Goal: Information Seeking & Learning: Learn about a topic

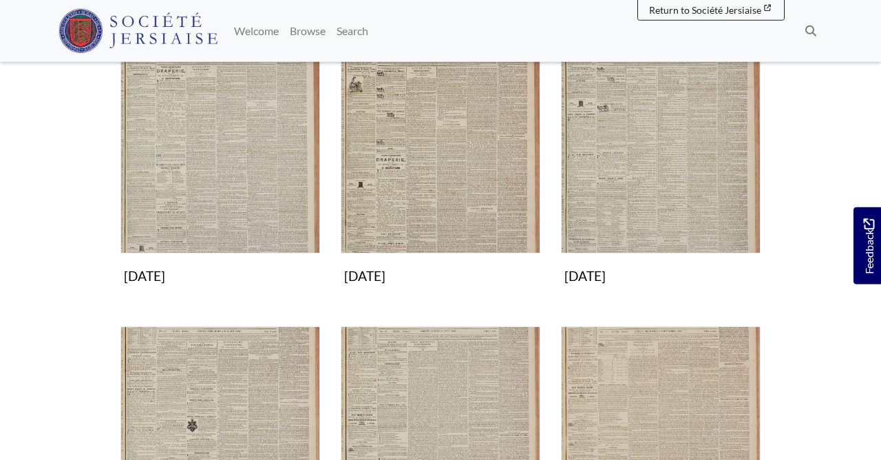
scroll to position [520, 0]
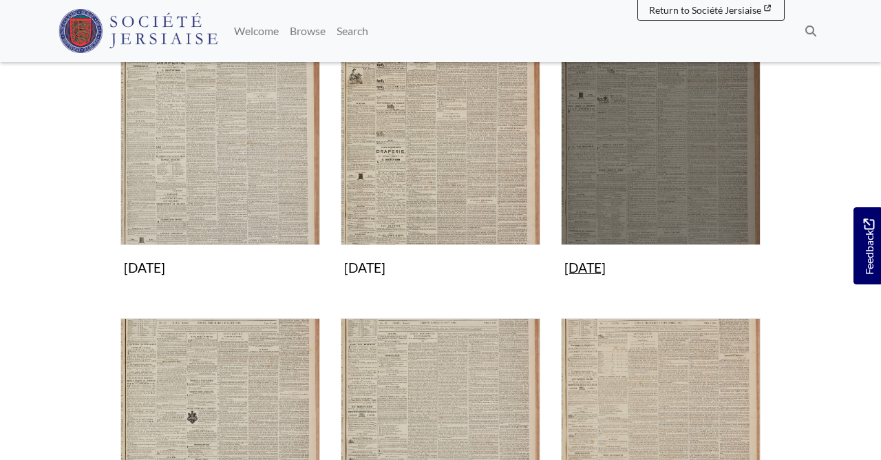
click at [637, 204] on img "Subcollection" at bounding box center [661, 145] width 200 height 200
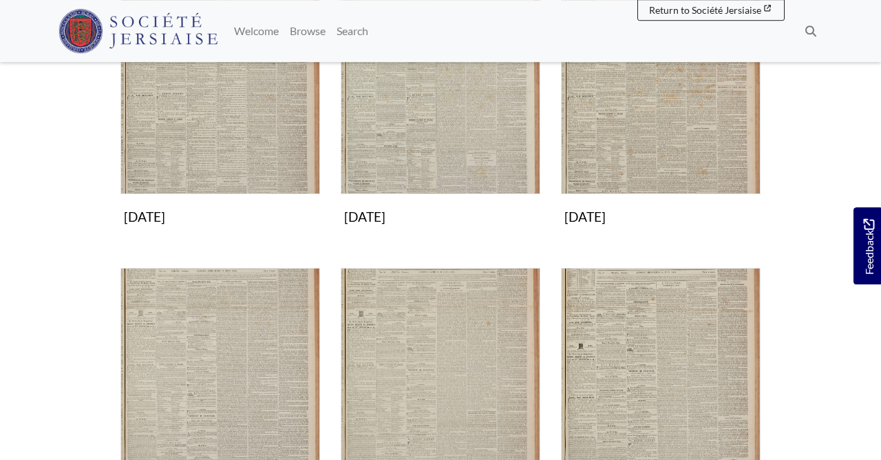
scroll to position [297, 0]
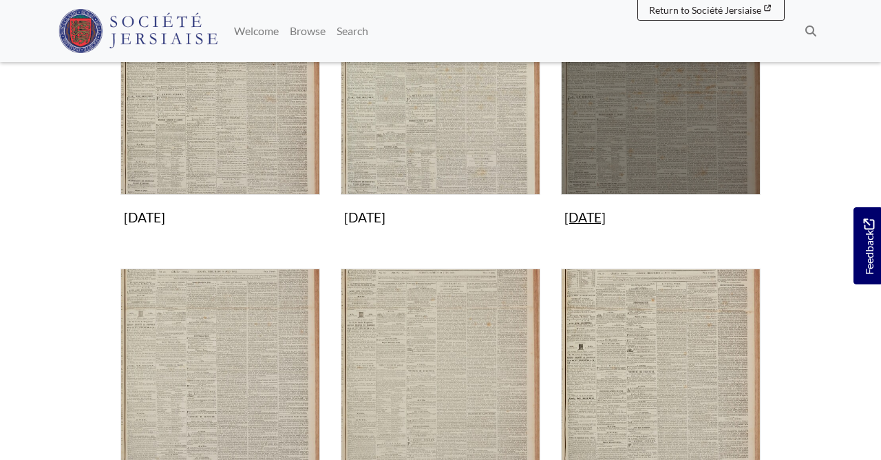
click at [652, 145] on img "Subcollection" at bounding box center [661, 95] width 200 height 200
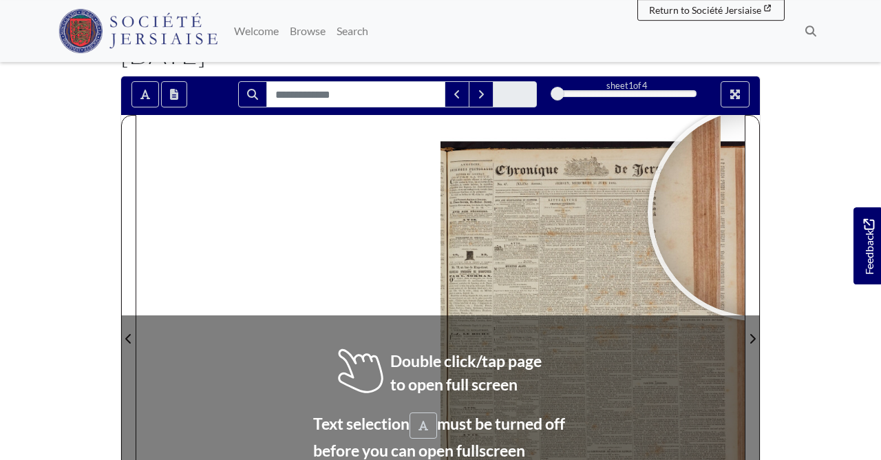
scroll to position [74, 0]
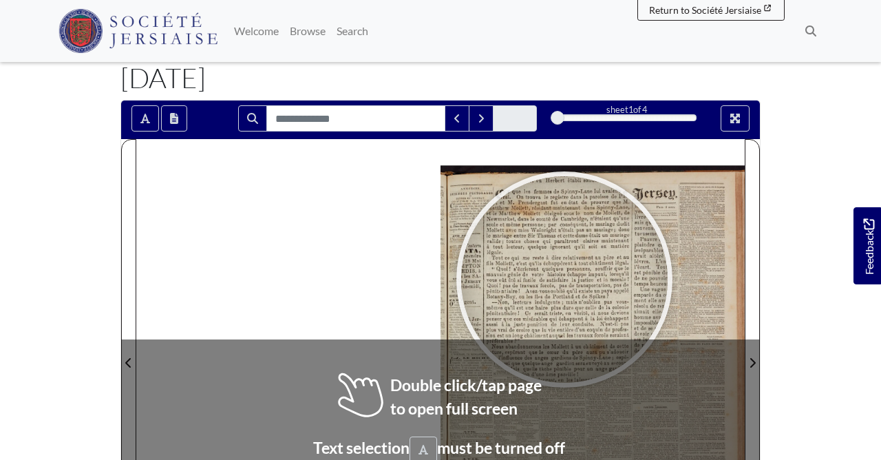
click at [564, 279] on div at bounding box center [564, 279] width 206 height 206
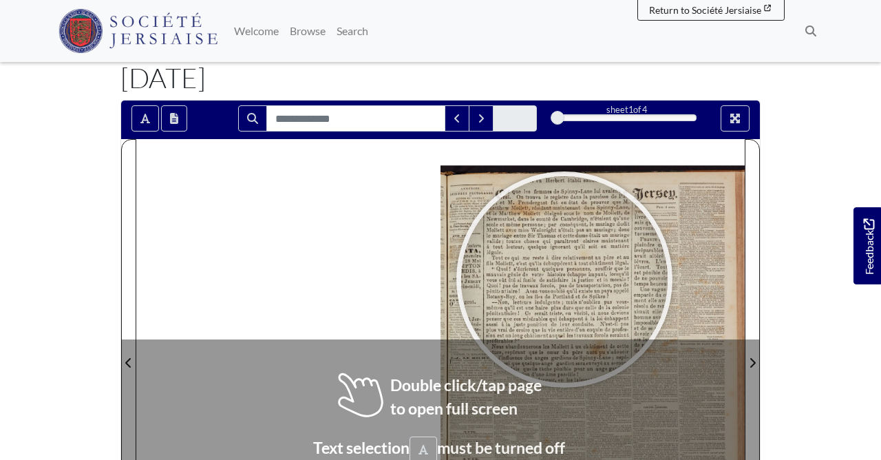
click at [564, 279] on div at bounding box center [564, 279] width 206 height 206
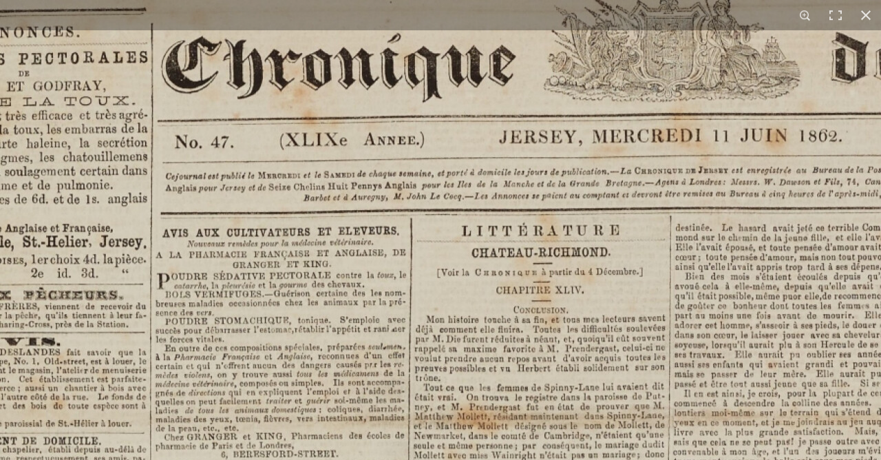
scroll to position [0, 0]
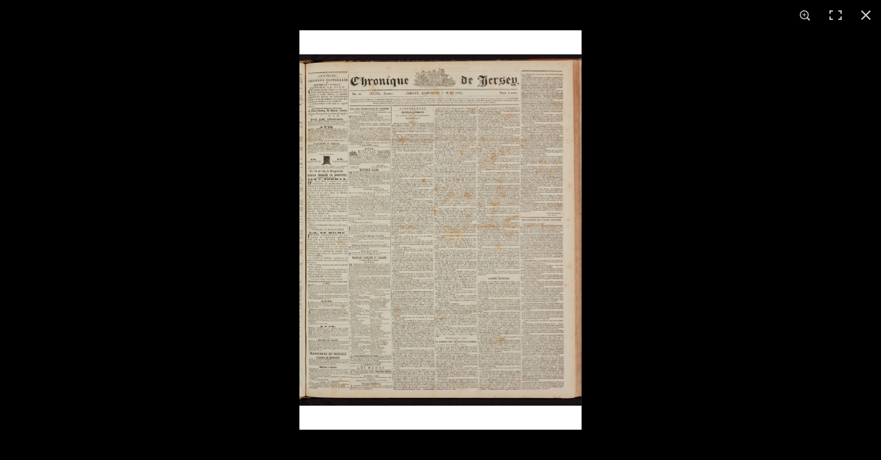
click at [418, 178] on img at bounding box center [440, 229] width 282 height 399
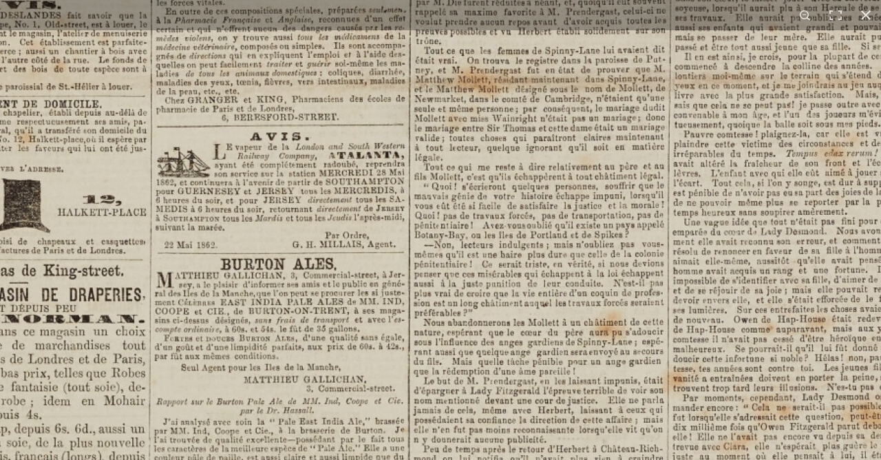
click at [462, 172] on div "1 / 1" at bounding box center [440, 230] width 881 height 460
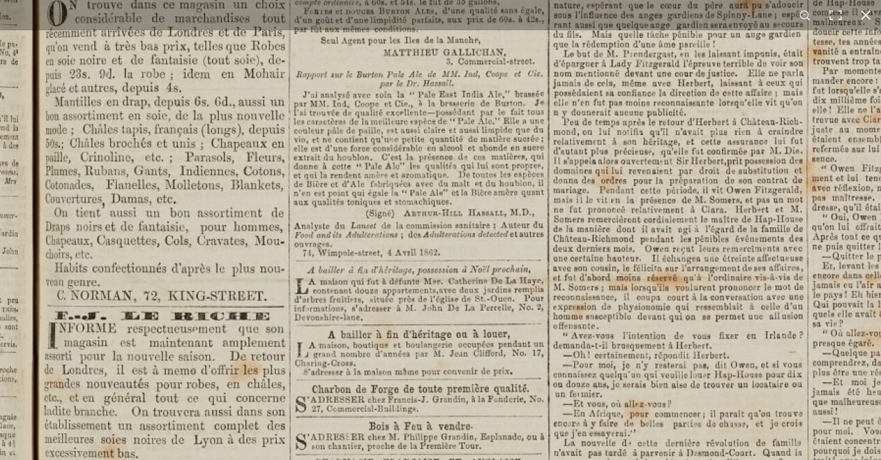
click at [489, 96] on img at bounding box center [848, 298] width 1702 height 2408
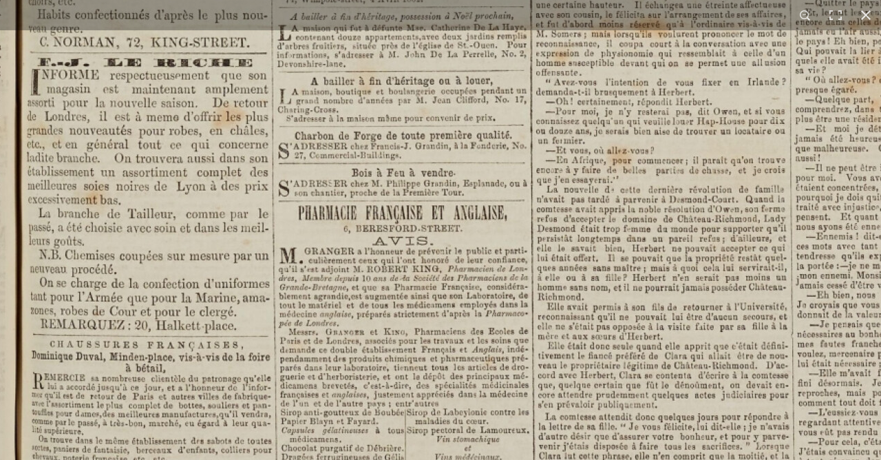
click at [474, 89] on img at bounding box center [831, 45] width 1702 height 2408
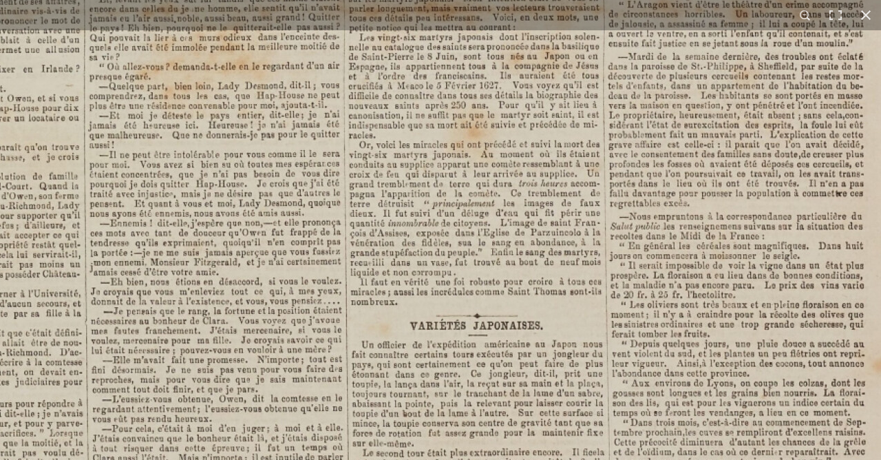
click at [540, 456] on img at bounding box center [125, 32] width 1702 height 2408
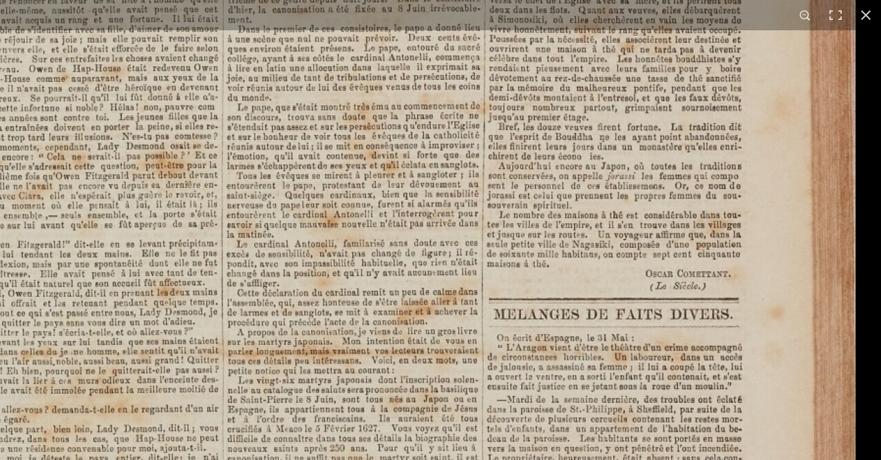
click at [403, 450] on img at bounding box center [4, 375] width 1702 height 2408
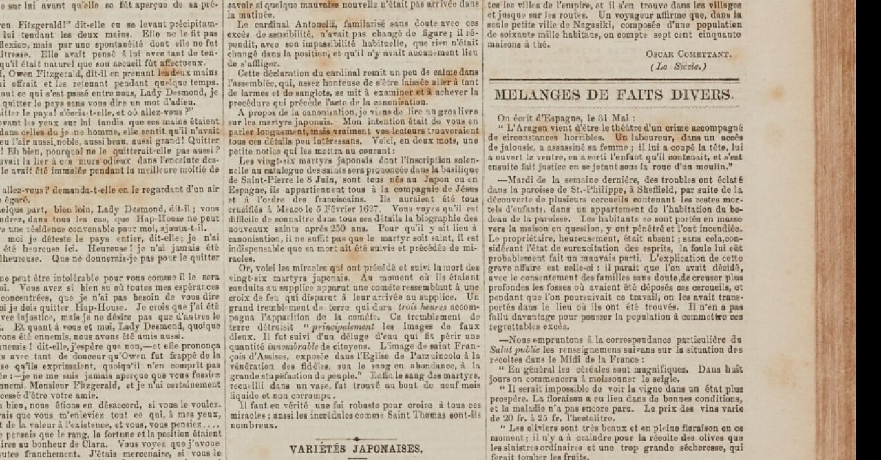
click at [460, 65] on img at bounding box center [5, 155] width 1702 height 2408
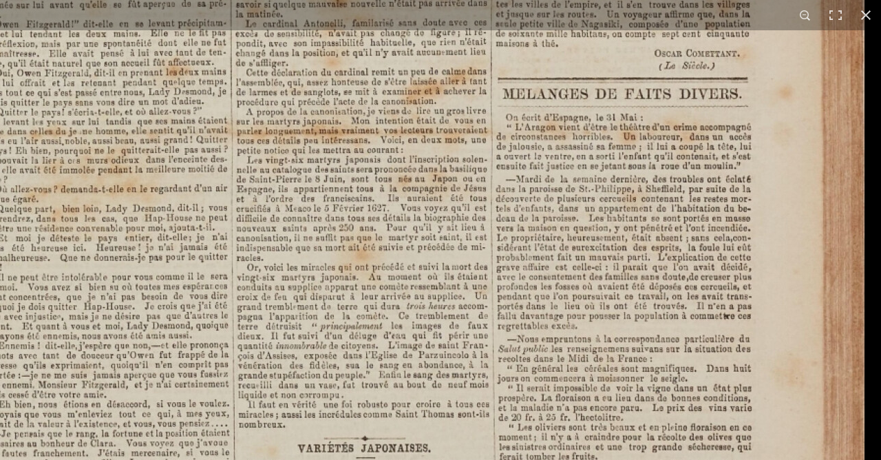
click at [529, 138] on img at bounding box center [13, 155] width 1702 height 2408
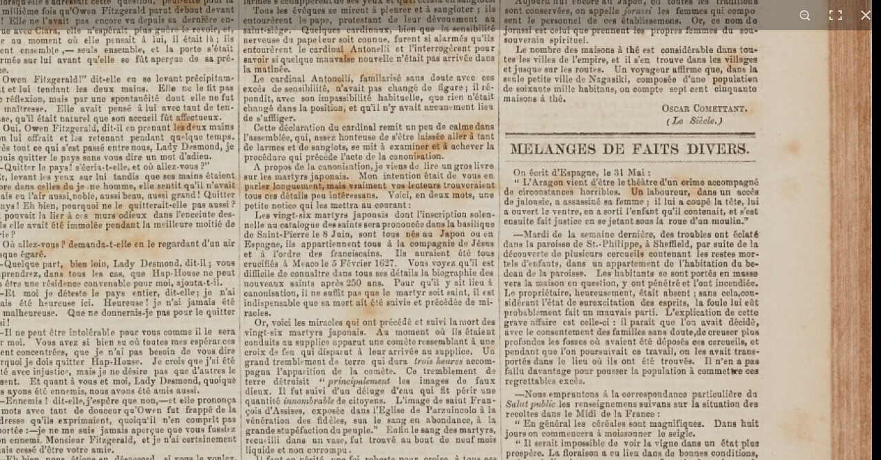
click at [438, 317] on img at bounding box center [20, 210] width 1702 height 2408
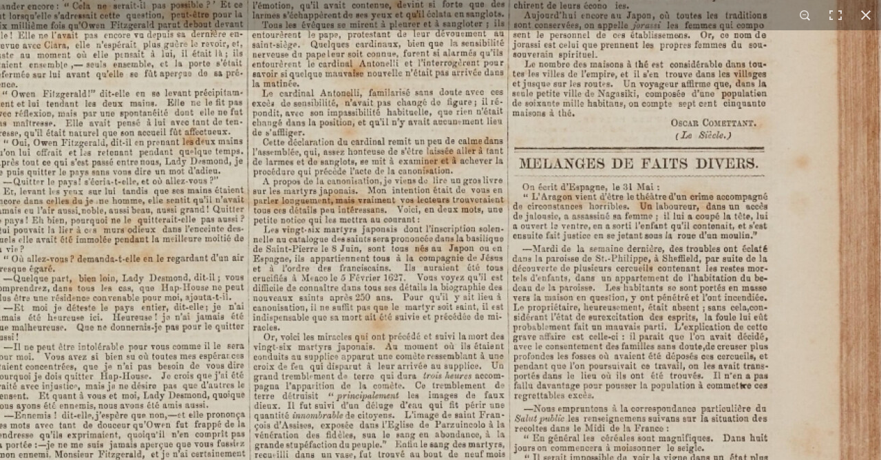
click at [555, 324] on img at bounding box center [29, 224] width 1702 height 2408
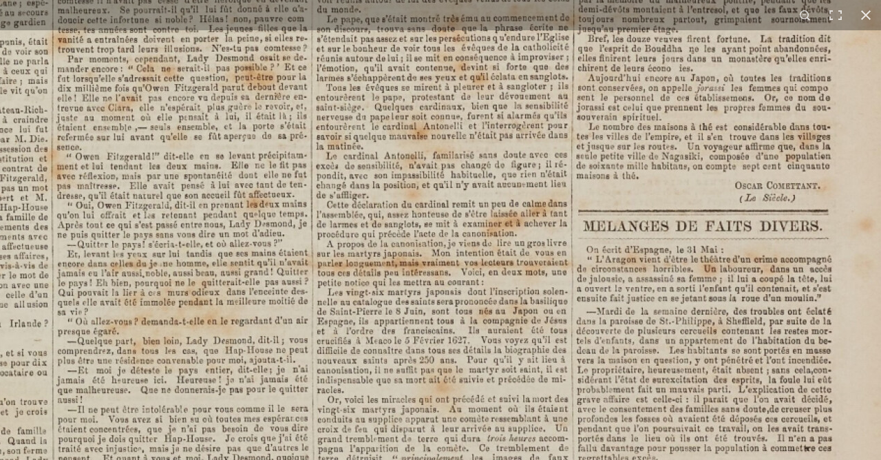
click at [650, 217] on img at bounding box center [93, 287] width 1702 height 2408
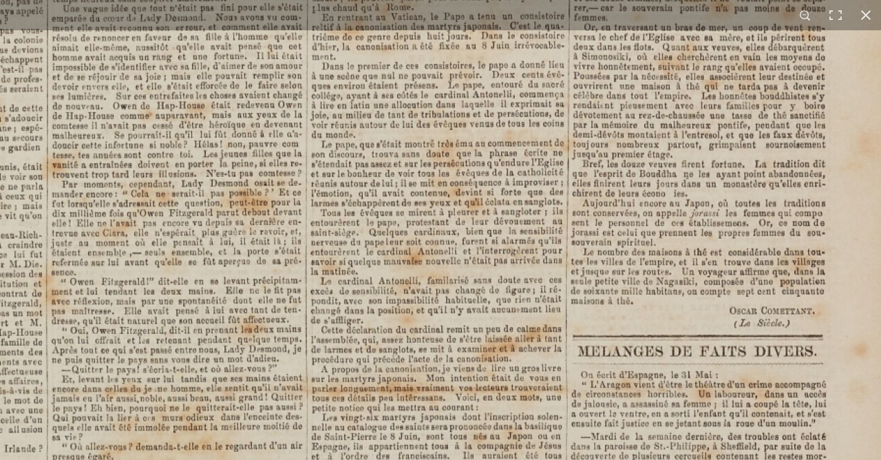
click at [624, 279] on img at bounding box center [88, 412] width 1702 height 2408
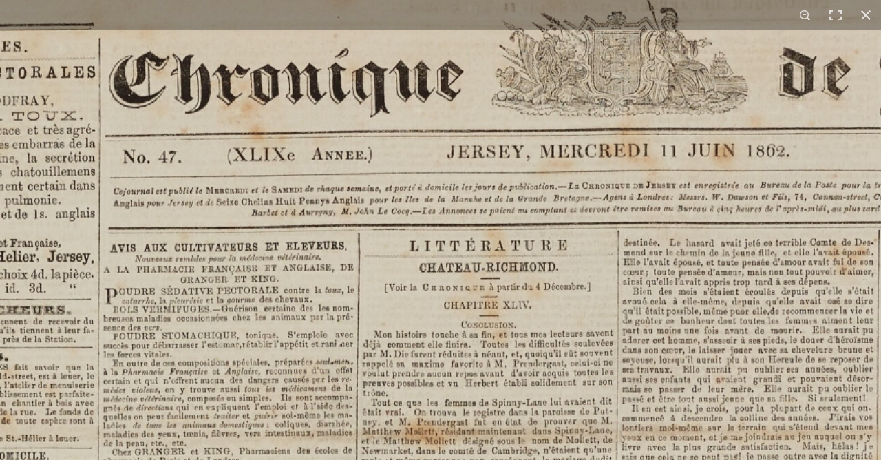
scroll to position [446, 0]
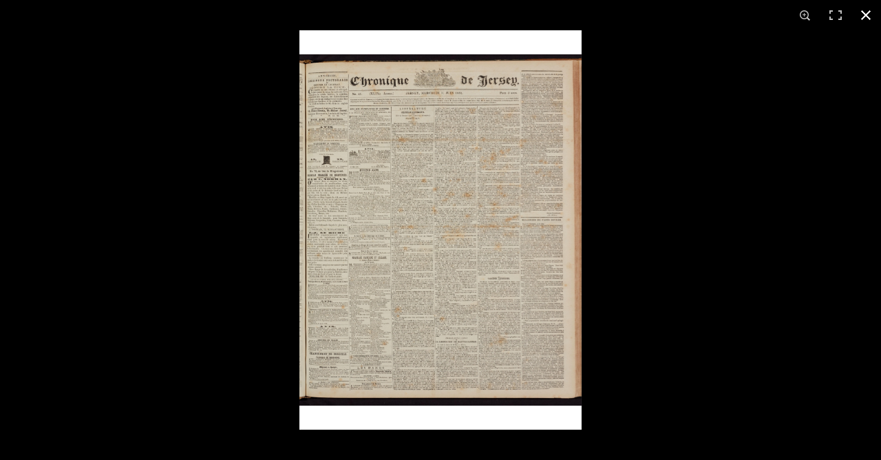
click at [862, 13] on button at bounding box center [865, 15] width 30 height 30
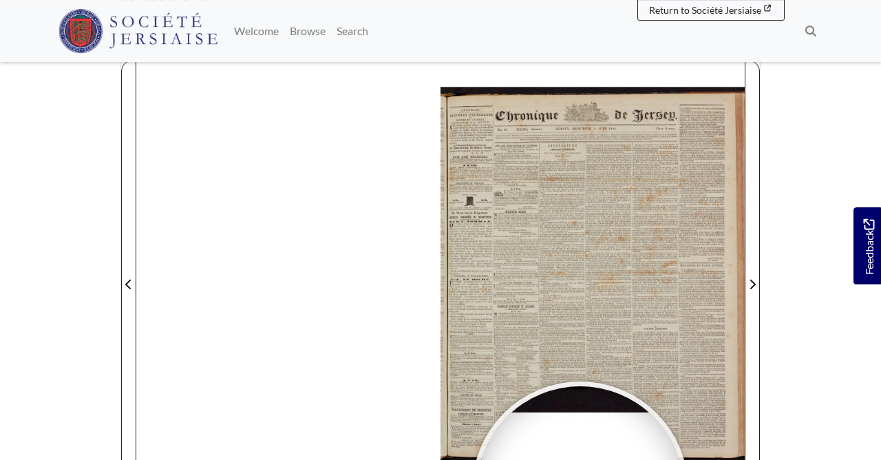
scroll to position [149, 0]
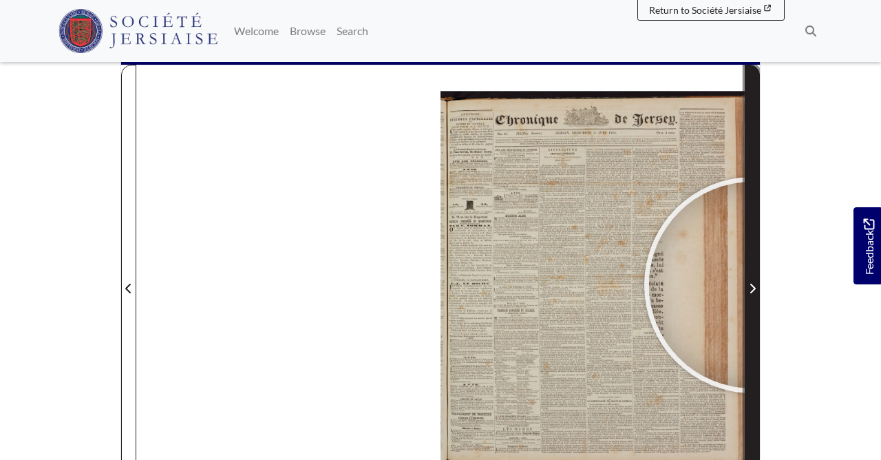
click at [752, 285] on icon "Next Page" at bounding box center [752, 288] width 7 height 11
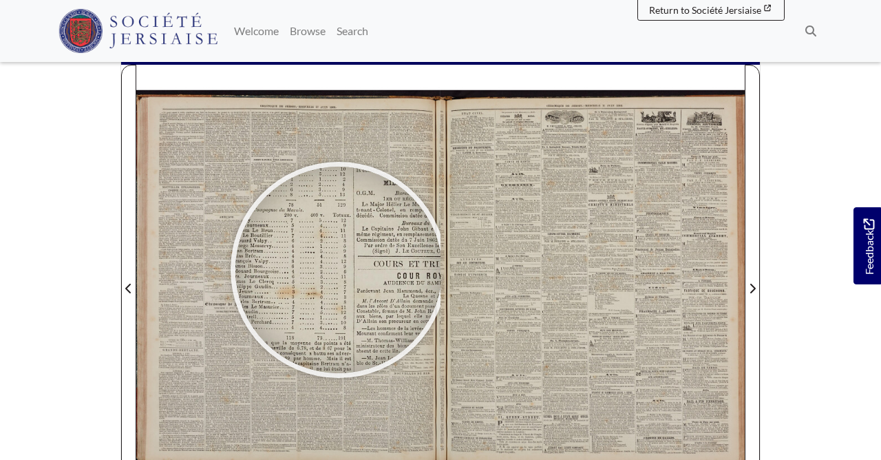
click at [337, 269] on div at bounding box center [338, 270] width 206 height 206
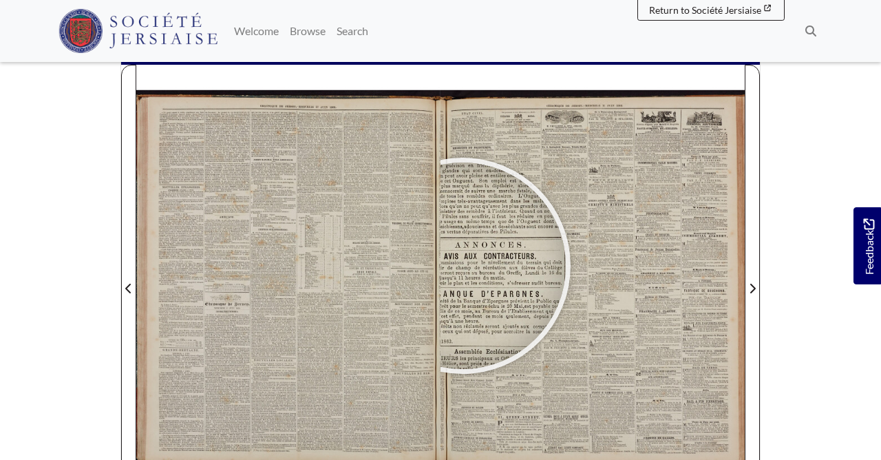
click at [462, 266] on div at bounding box center [462, 265] width 206 height 206
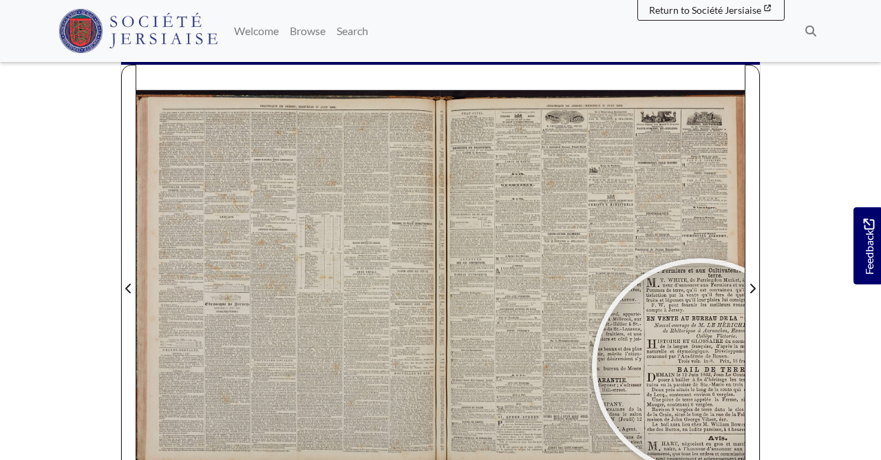
drag, startPoint x: 802, startPoint y: 305, endPoint x: 797, endPoint y: 365, distance: 60.7
click at [797, 365] on body "Menu" at bounding box center [440, 339] width 881 height 976
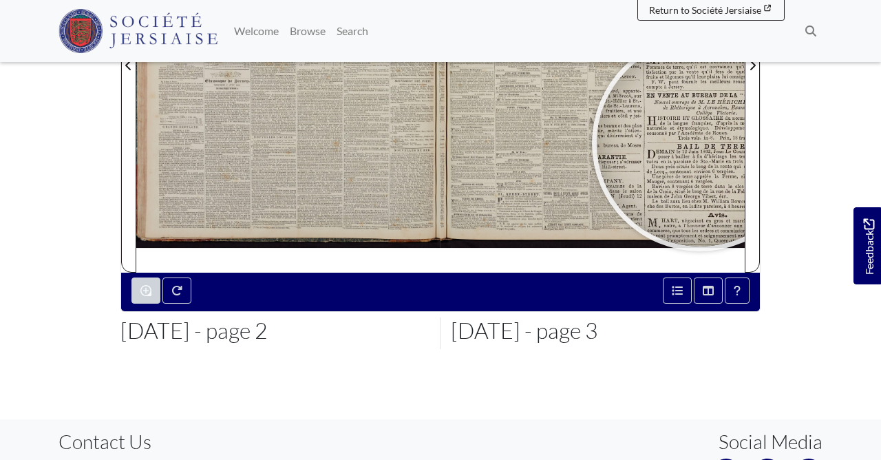
scroll to position [223, 0]
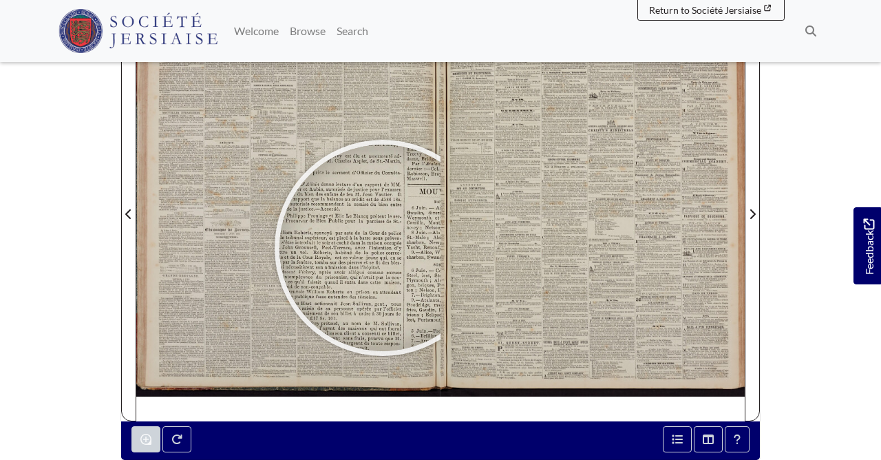
click at [383, 248] on div at bounding box center [382, 247] width 206 height 206
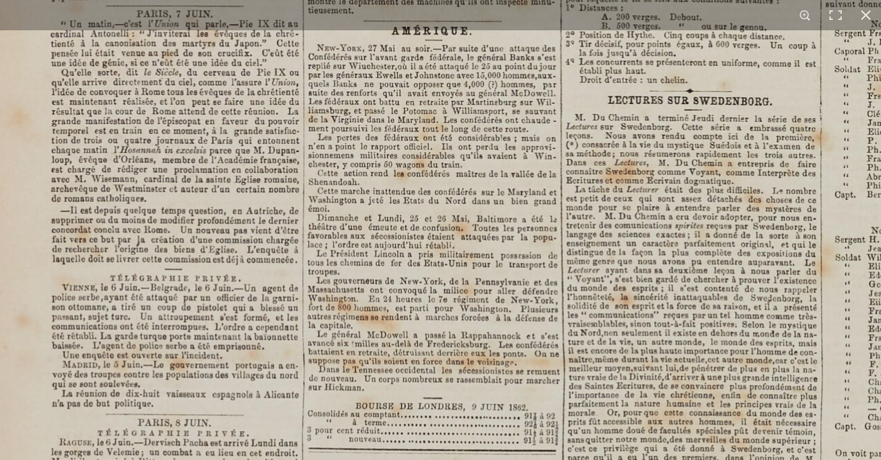
click at [565, 244] on img at bounding box center [775, 384] width 1700 height 2405
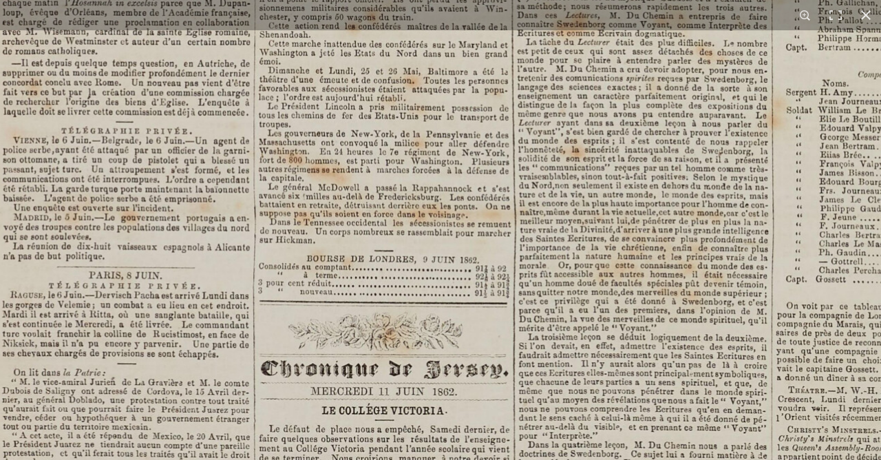
click at [544, 279] on img at bounding box center [726, 237] width 1700 height 2405
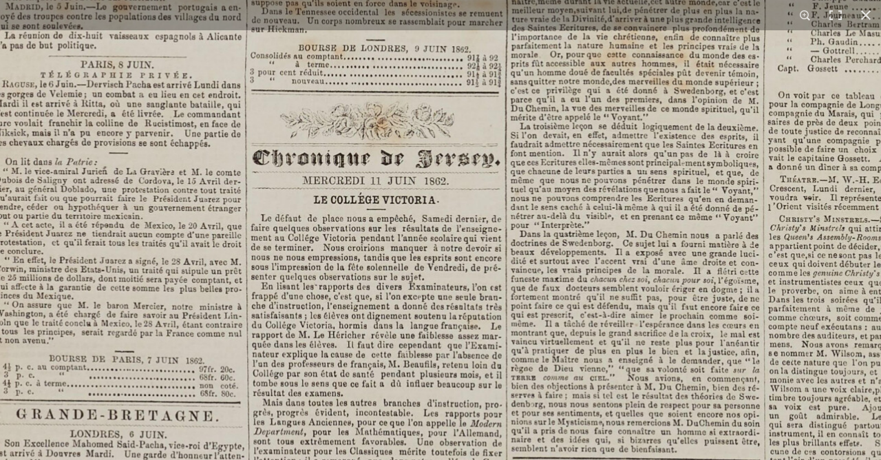
click at [564, 149] on img at bounding box center [718, 26] width 1700 height 2405
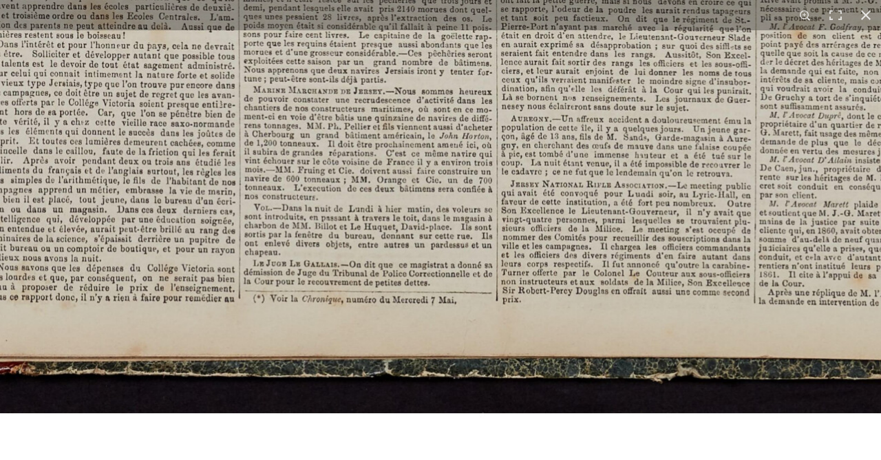
scroll to position [516, 0]
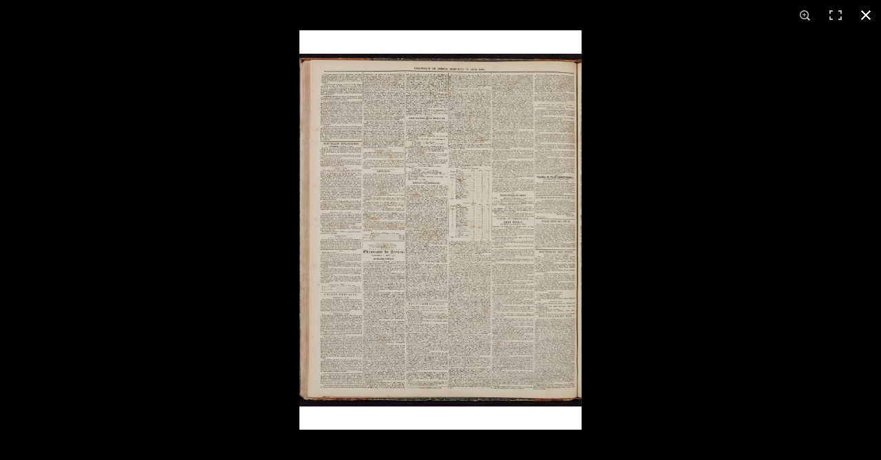
click at [864, 16] on button at bounding box center [865, 15] width 30 height 30
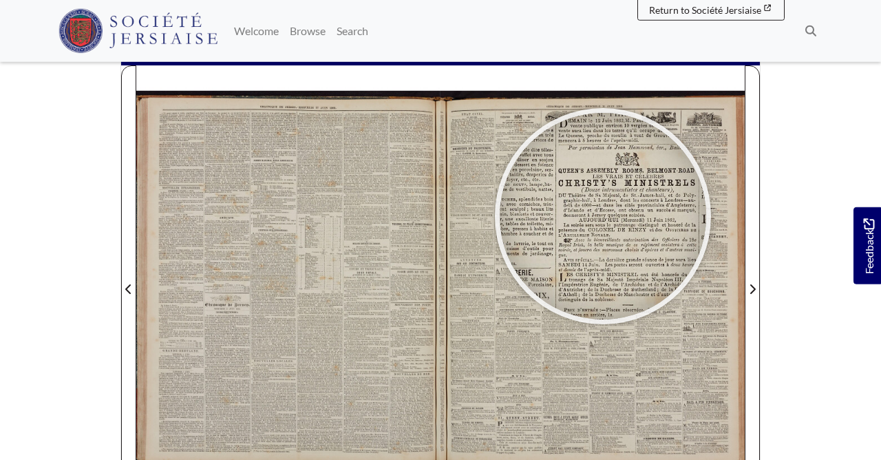
scroll to position [144, 0]
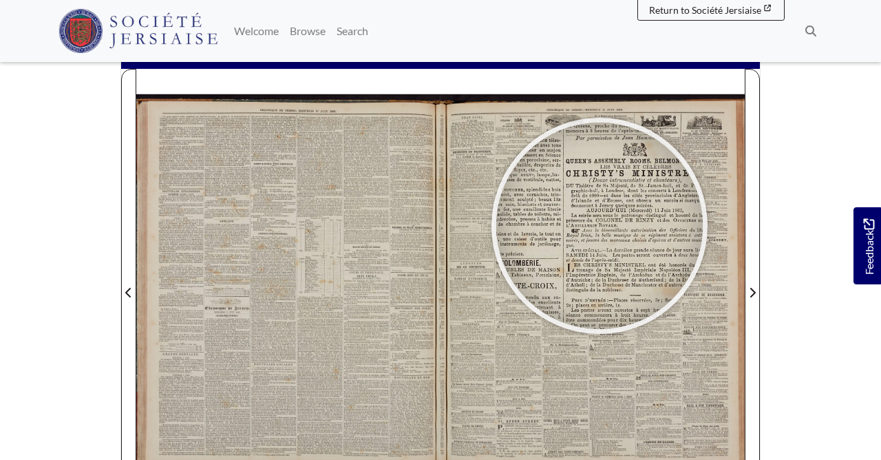
click at [599, 226] on div at bounding box center [599, 225] width 206 height 206
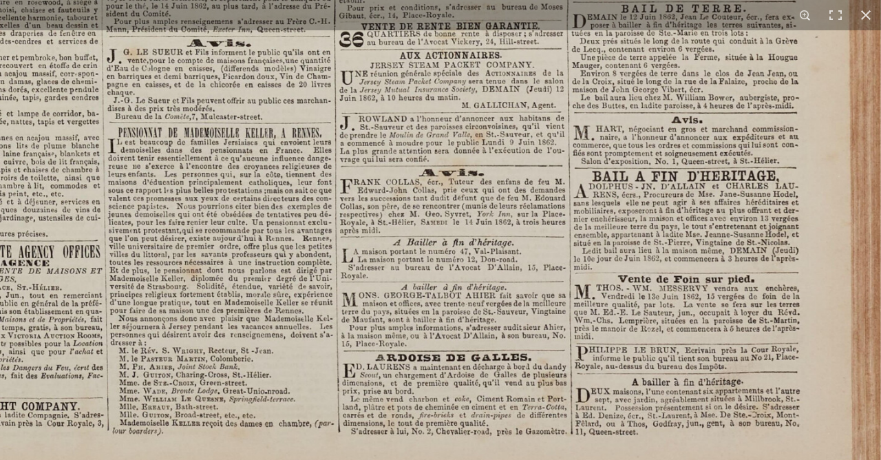
scroll to position [293, 0]
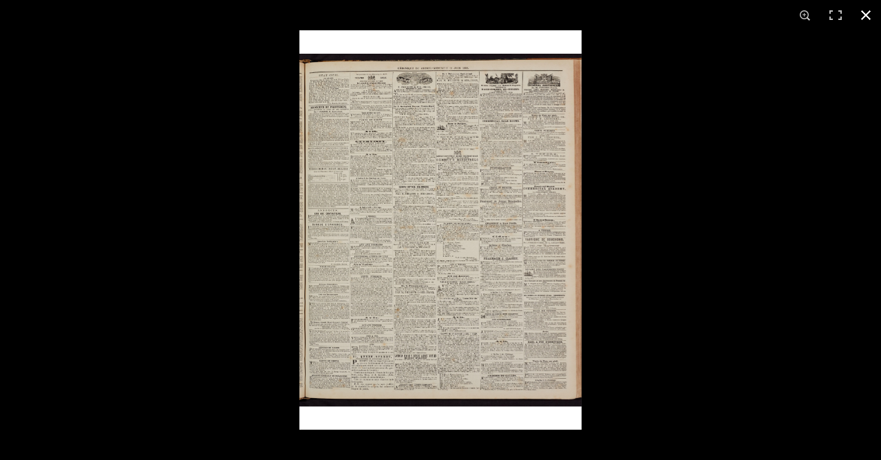
click at [868, 12] on button at bounding box center [865, 15] width 30 height 30
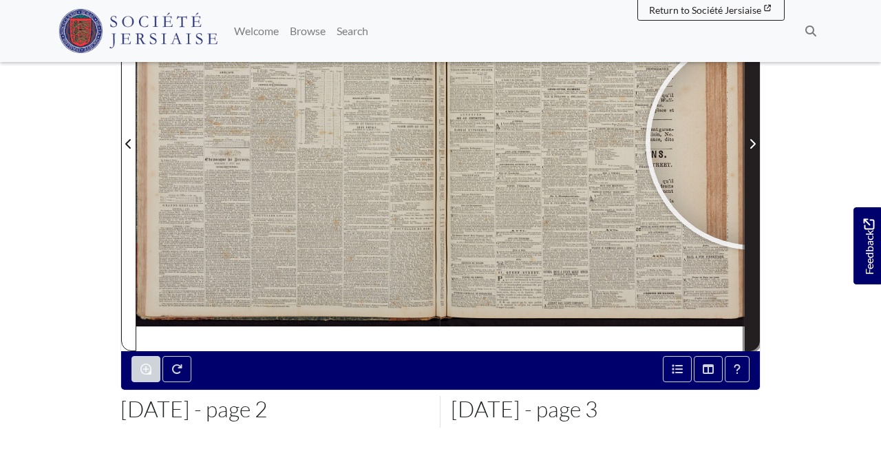
click at [753, 141] on icon "Next Page" at bounding box center [752, 143] width 7 height 11
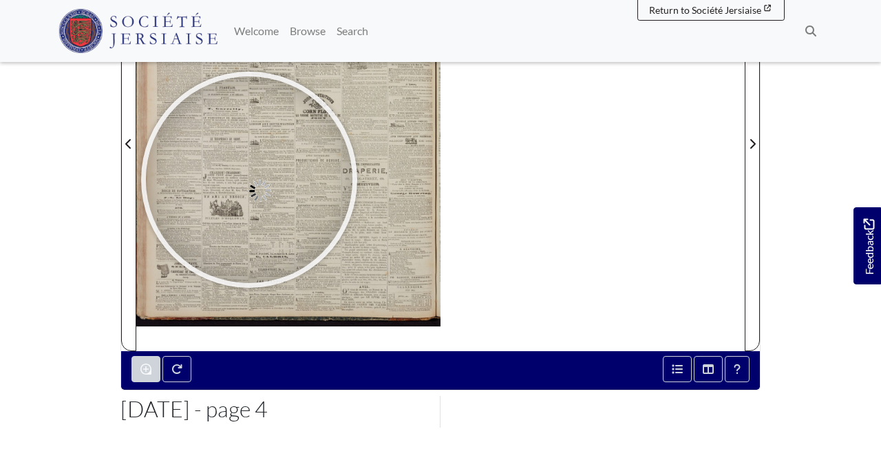
click at [249, 180] on div at bounding box center [249, 179] width 206 height 206
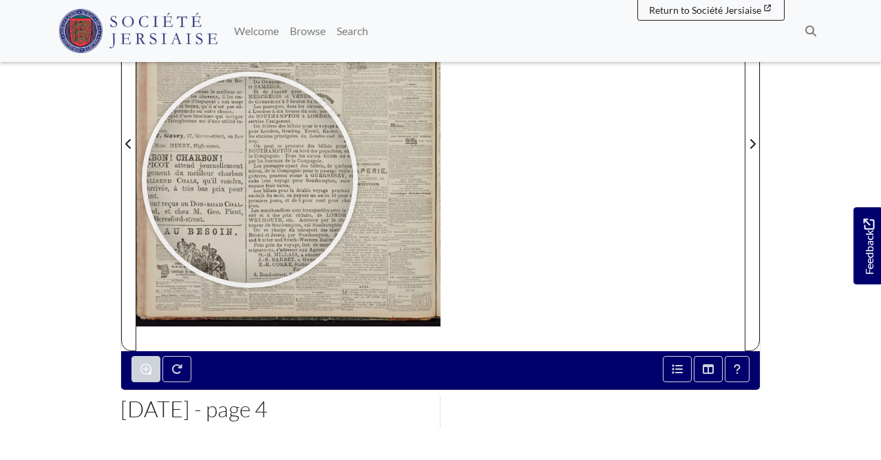
click at [250, 180] on div at bounding box center [250, 179] width 206 height 206
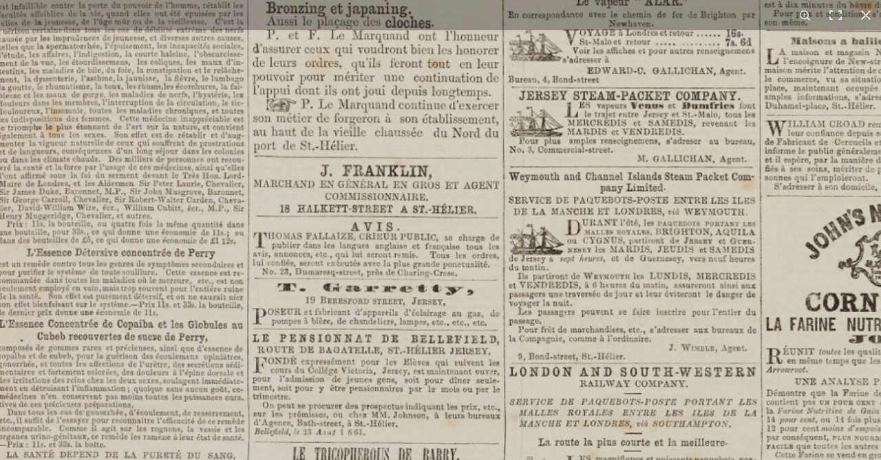
click at [659, 318] on img at bounding box center [724, 435] width 1684 height 2382
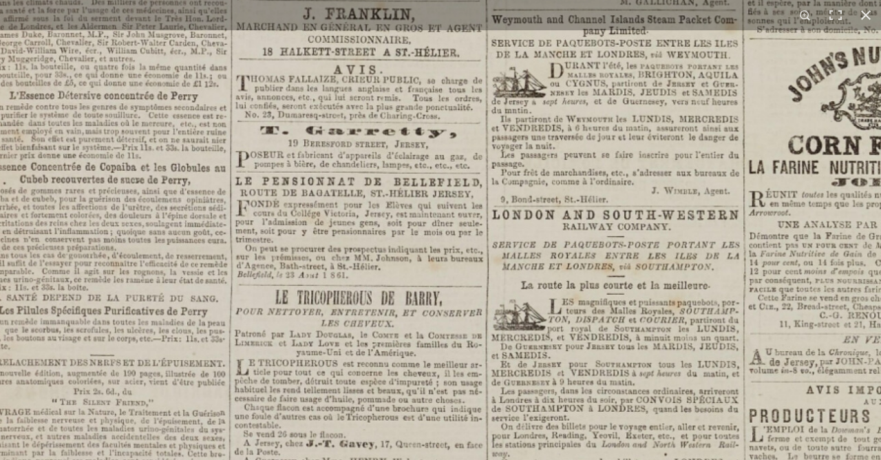
click at [668, 323] on img at bounding box center [707, 279] width 1684 height 2382
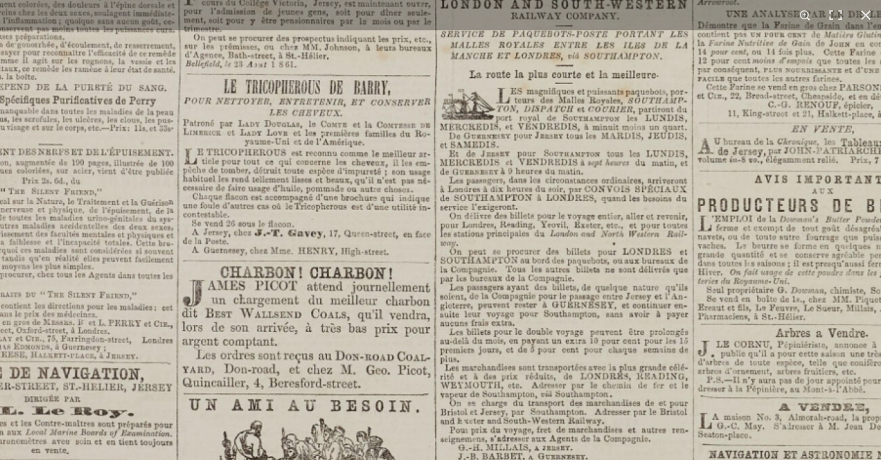
click at [633, 266] on img at bounding box center [656, 68] width 1684 height 2382
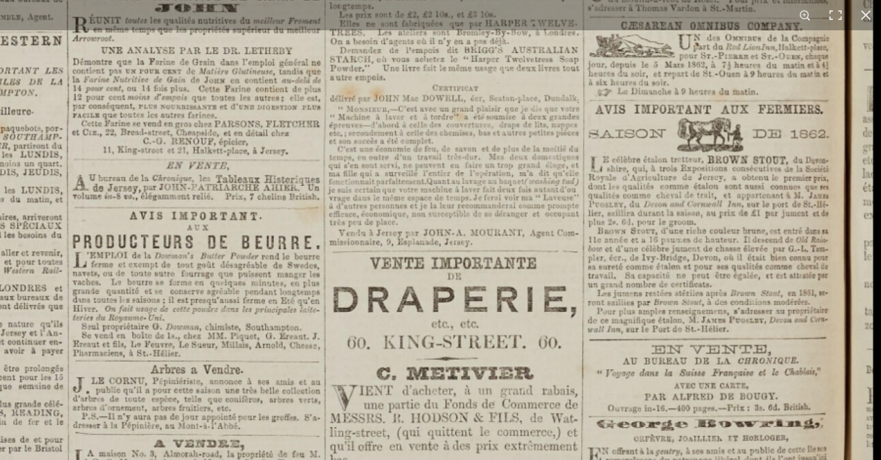
click at [718, 372] on img at bounding box center [31, 105] width 1684 height 2382
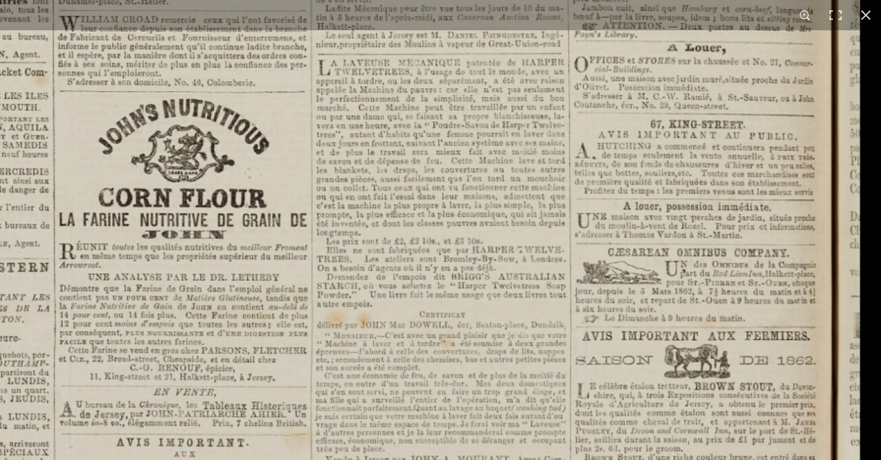
click at [649, 384] on img at bounding box center [18, 331] width 1684 height 2382
